Goal: Navigation & Orientation: Understand site structure

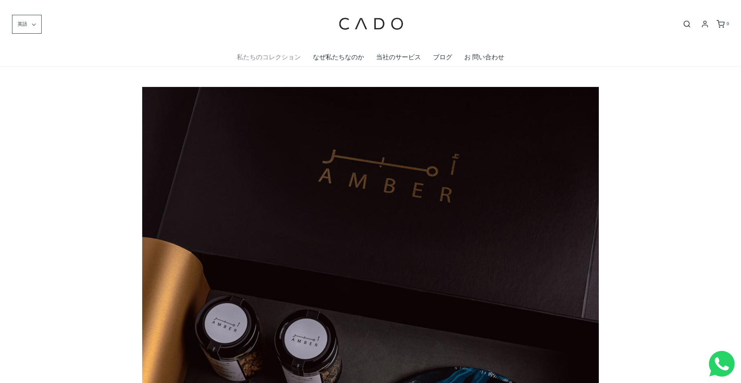
click at [292, 59] on link "私たちのコレクション" at bounding box center [269, 57] width 64 height 18
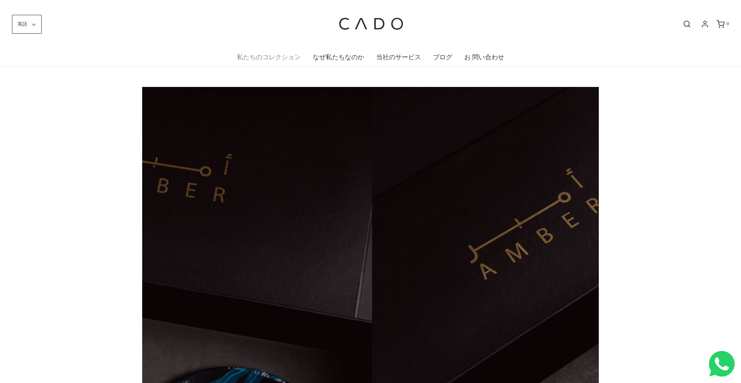
scroll to position [0, 456]
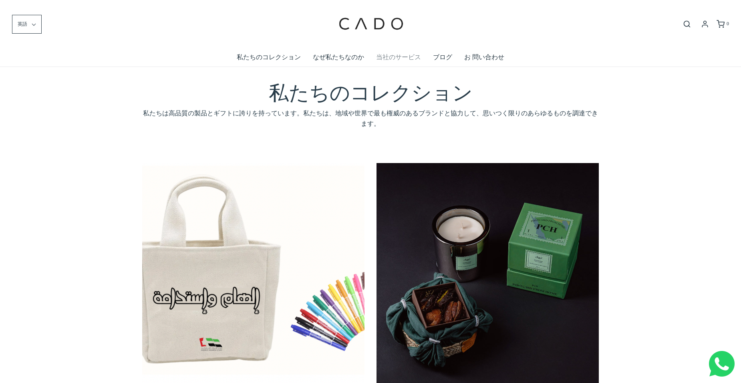
click at [411, 59] on link "当社のサービス" at bounding box center [398, 57] width 45 height 18
